Goal: Information Seeking & Learning: Compare options

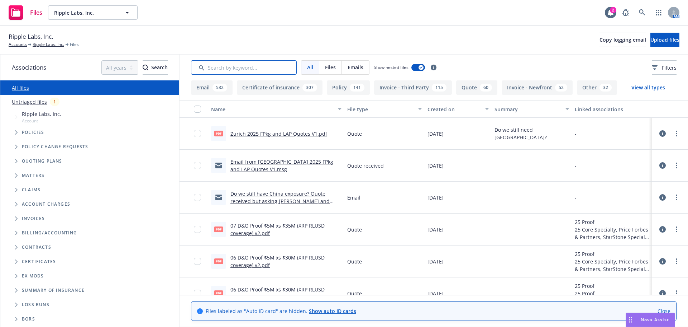
click at [249, 66] on input "Search by keyword..." at bounding box center [244, 67] width 106 height 14
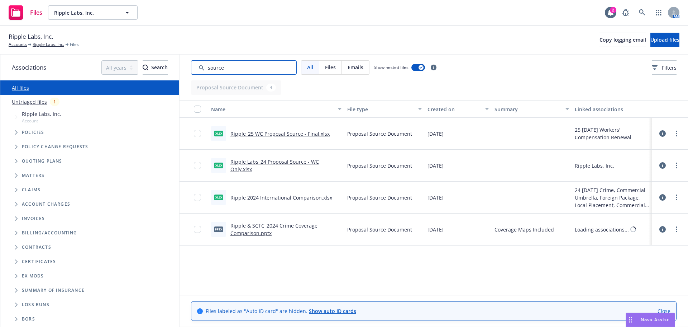
drag, startPoint x: 250, startPoint y: 66, endPoint x: 199, endPoint y: 71, distance: 51.2
click at [199, 70] on input "Search by keyword..." at bounding box center [244, 67] width 106 height 14
type input "source"
click at [277, 197] on link "Ripple 2024 International Comparison.xlsx" at bounding box center [282, 197] width 102 height 7
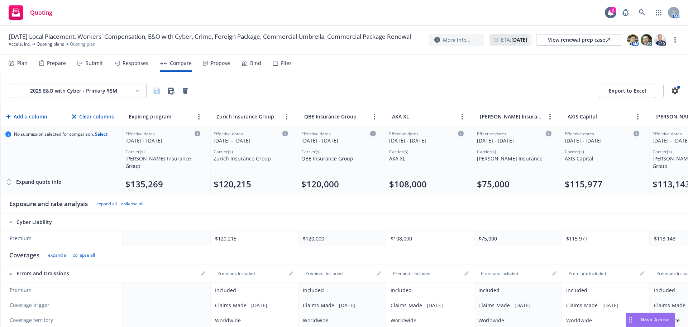
click at [100, 92] on html "Quoting 2 AM 09/01/25 Local Placement, Workers' Compensation, E&O with Cyber, C…" at bounding box center [344, 163] width 688 height 327
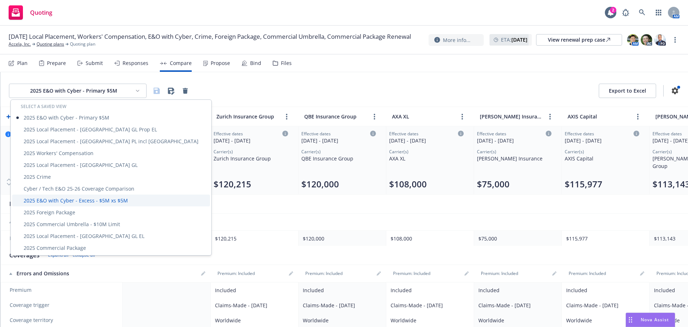
click at [110, 196] on div "2025 E&O with Cyber - Excess - $5M xs $5M" at bounding box center [111, 200] width 198 height 12
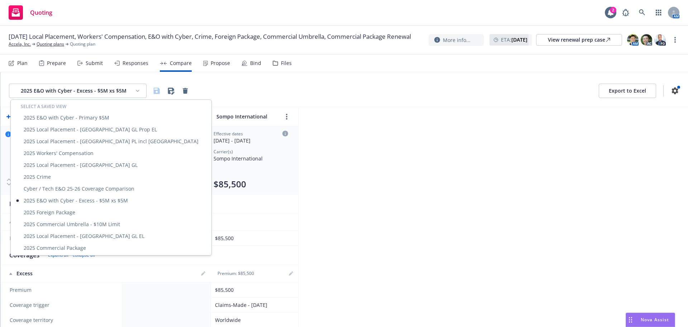
click at [120, 90] on html "Quoting 2 AM 09/01/25 Local Placement, Workers' Compensation, E&O with Cyber, C…" at bounding box center [344, 163] width 688 height 327
click at [101, 114] on div "2025 E&O with Cyber - Primary $5M" at bounding box center [111, 117] width 198 height 12
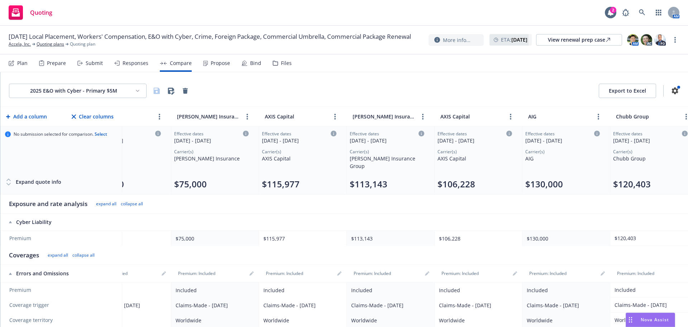
scroll to position [0, 318]
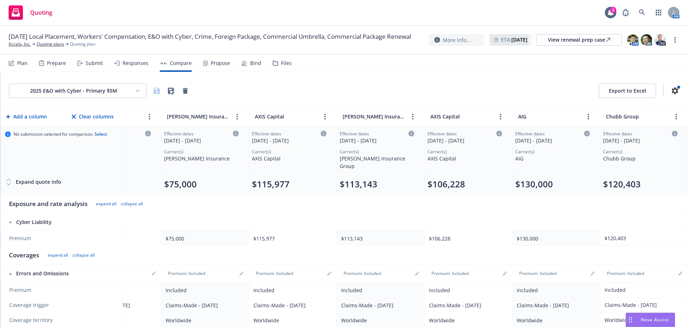
click at [329, 170] on td "Effective dates 09/01/2025 - 09/01/2026 Carrier(s) AXIS Capital $115,977" at bounding box center [293, 160] width 88 height 68
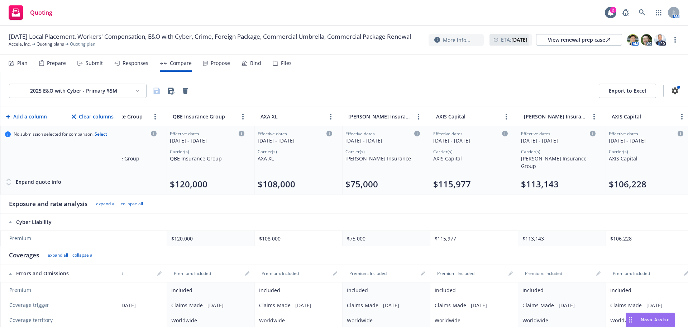
scroll to position [0, 0]
